Goal: Task Accomplishment & Management: Use online tool/utility

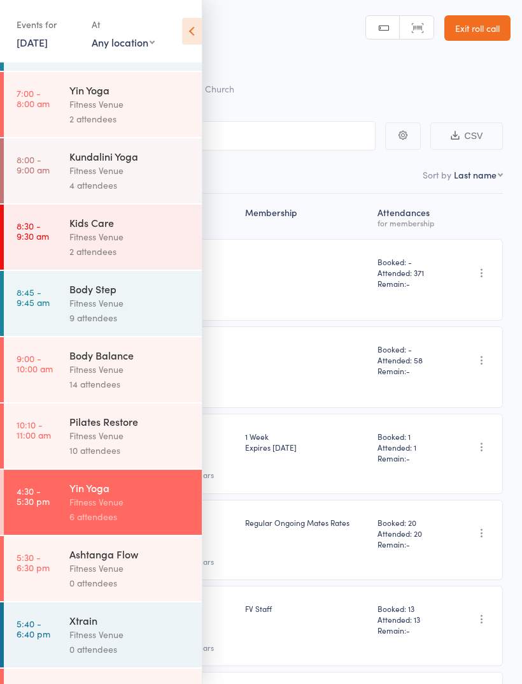
scroll to position [196, 0]
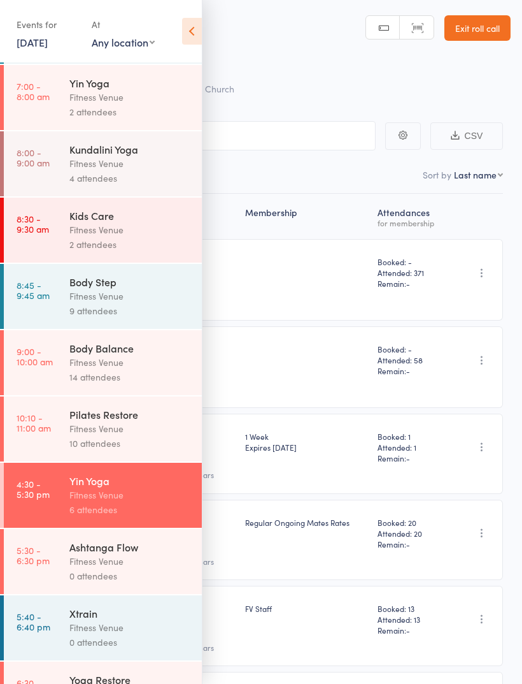
click at [142, 568] on div "Fitness Venue" at bounding box center [130, 561] width 122 height 15
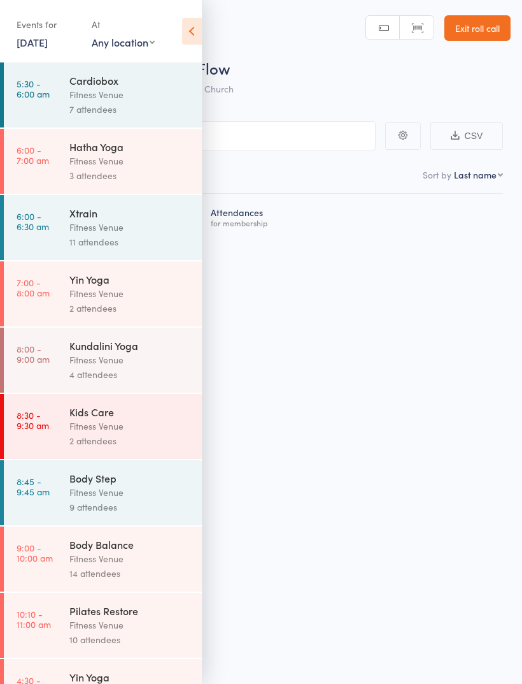
click at [194, 36] on icon at bounding box center [192, 31] width 20 height 27
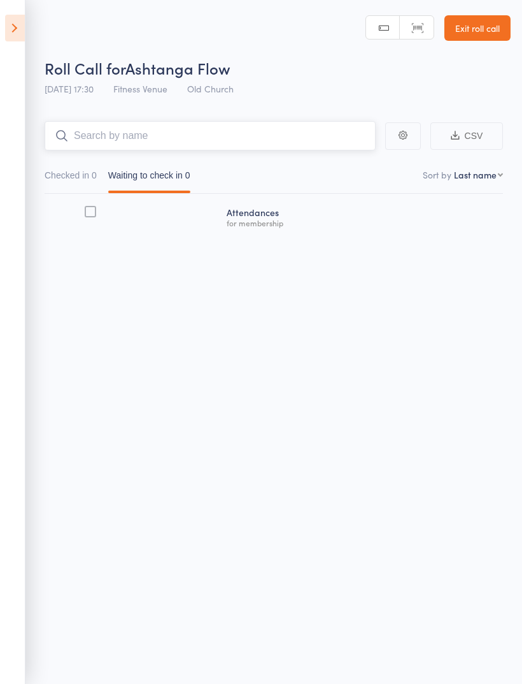
click at [259, 123] on input "search" at bounding box center [210, 135] width 331 height 29
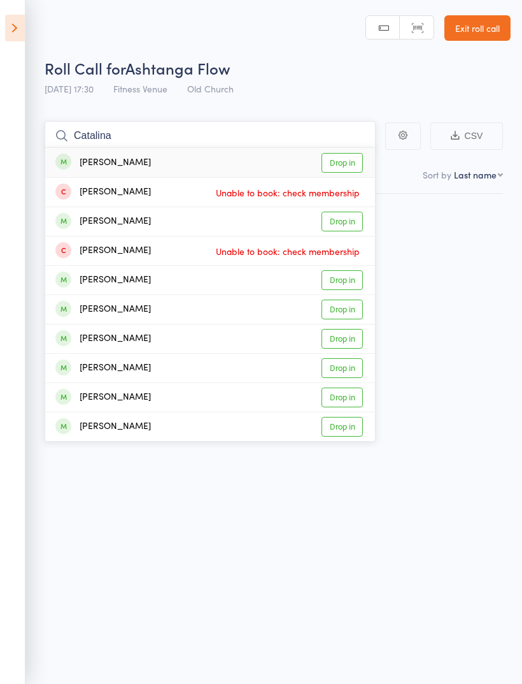
type input "Catalina"
click at [352, 168] on link "Drop in" at bounding box center [342, 163] width 41 height 20
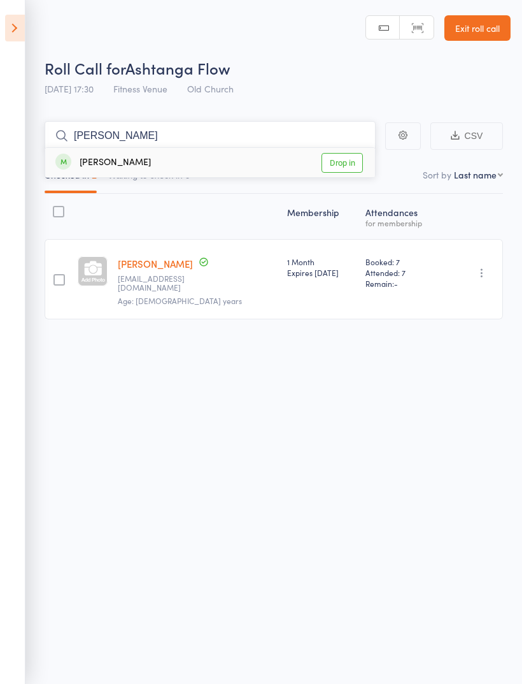
type input "[PERSON_NAME]"
click at [357, 168] on link "Drop in" at bounding box center [342, 163] width 41 height 20
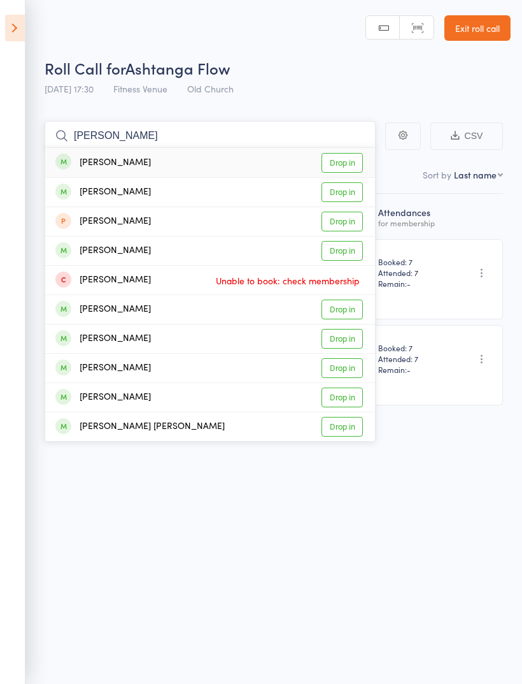
type input "[PERSON_NAME]"
click at [356, 171] on link "Drop in" at bounding box center [342, 163] width 41 height 20
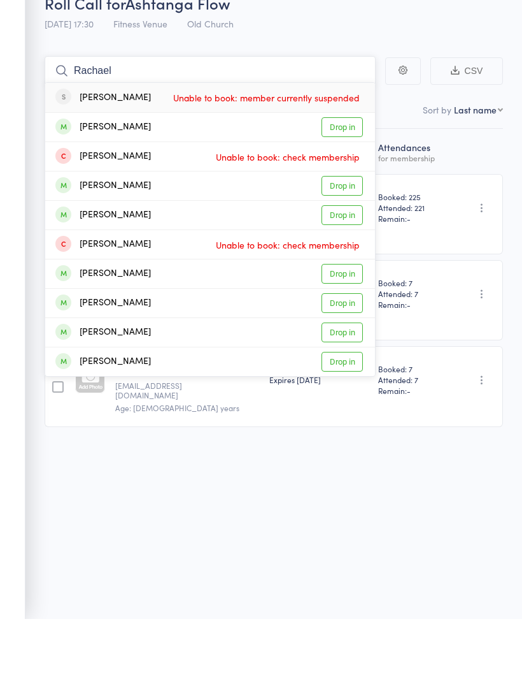
type input "Rachael"
click at [154, 236] on div "[PERSON_NAME] Drop in" at bounding box center [210, 250] width 330 height 29
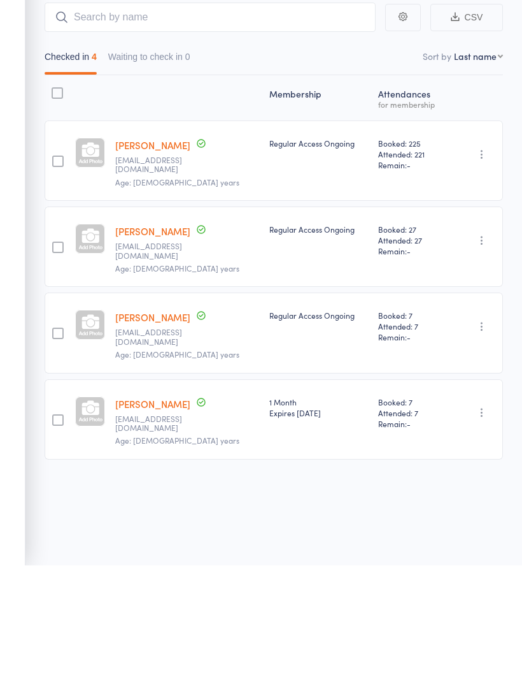
click at [489, 352] on icon "button" at bounding box center [482, 358] width 13 height 13
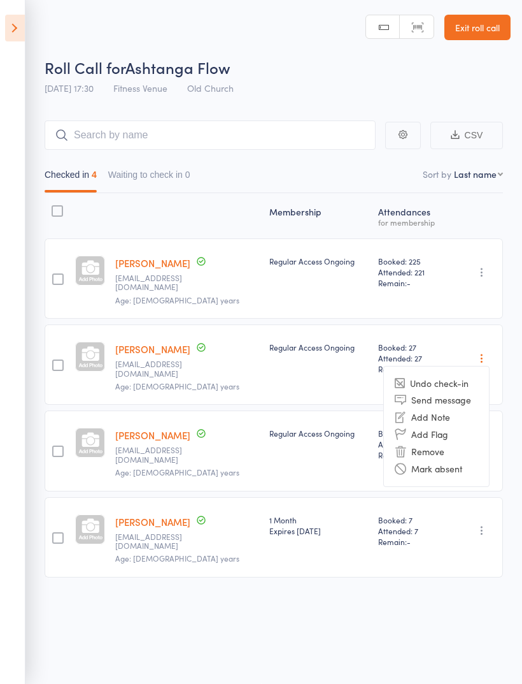
click at [448, 375] on li "Undo check-in" at bounding box center [436, 383] width 105 height 16
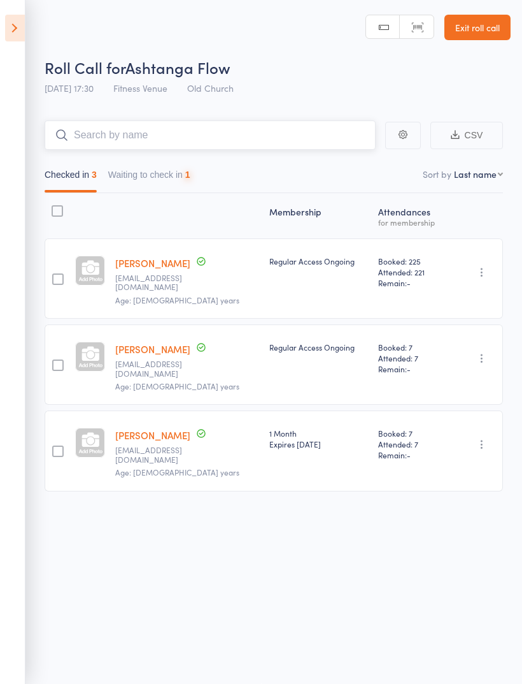
click at [284, 138] on input "search" at bounding box center [210, 134] width 331 height 29
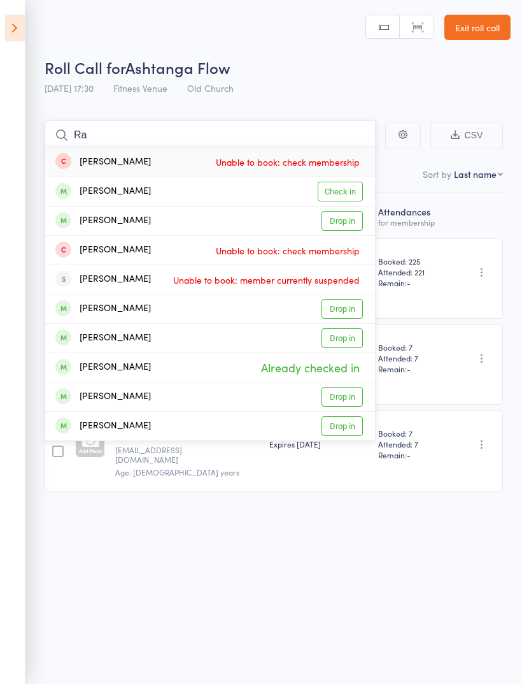
type input "R"
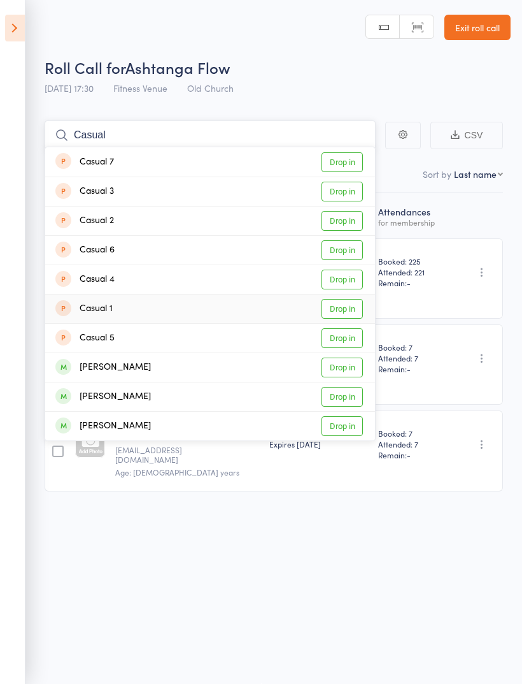
type input "Casual"
click at [357, 305] on link "Drop in" at bounding box center [342, 309] width 41 height 20
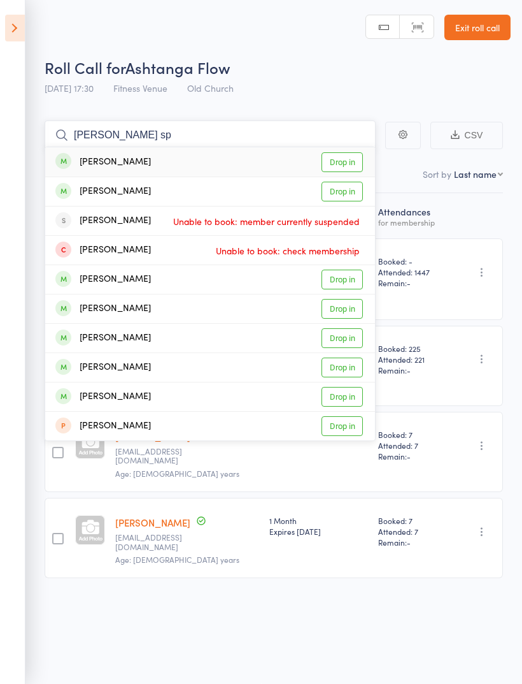
type input "[PERSON_NAME] sp"
click at [347, 155] on link "Drop in" at bounding box center [342, 162] width 41 height 20
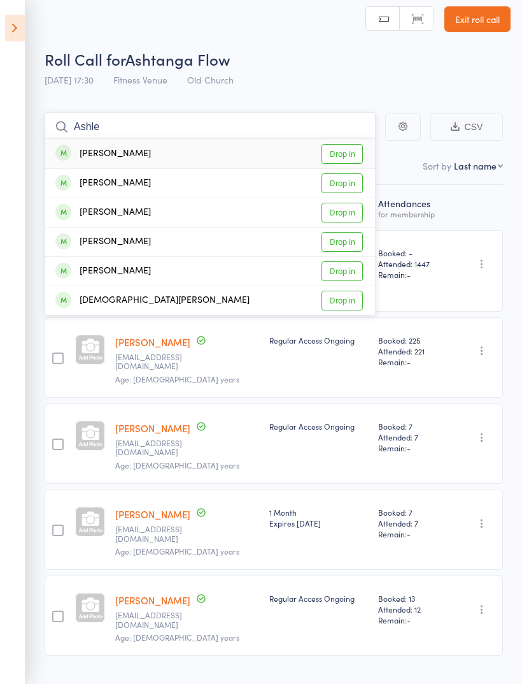
type input "Ashle"
click at [355, 154] on link "Drop in" at bounding box center [342, 154] width 41 height 20
